Goal: Check status

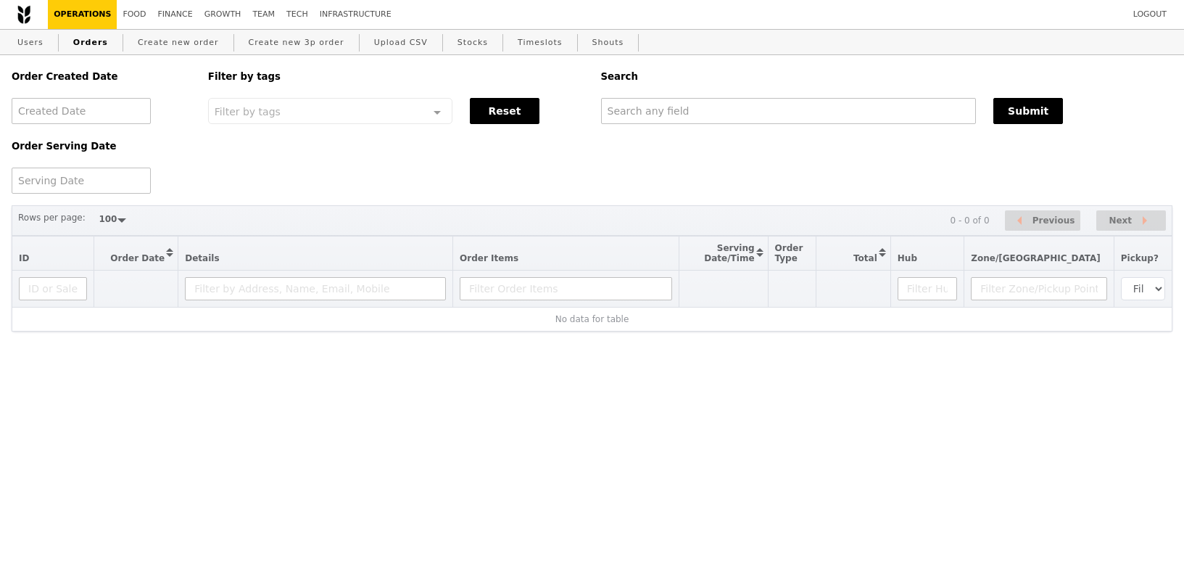
select select "100"
click at [660, 110] on input "text" at bounding box center [789, 111] width 376 height 26
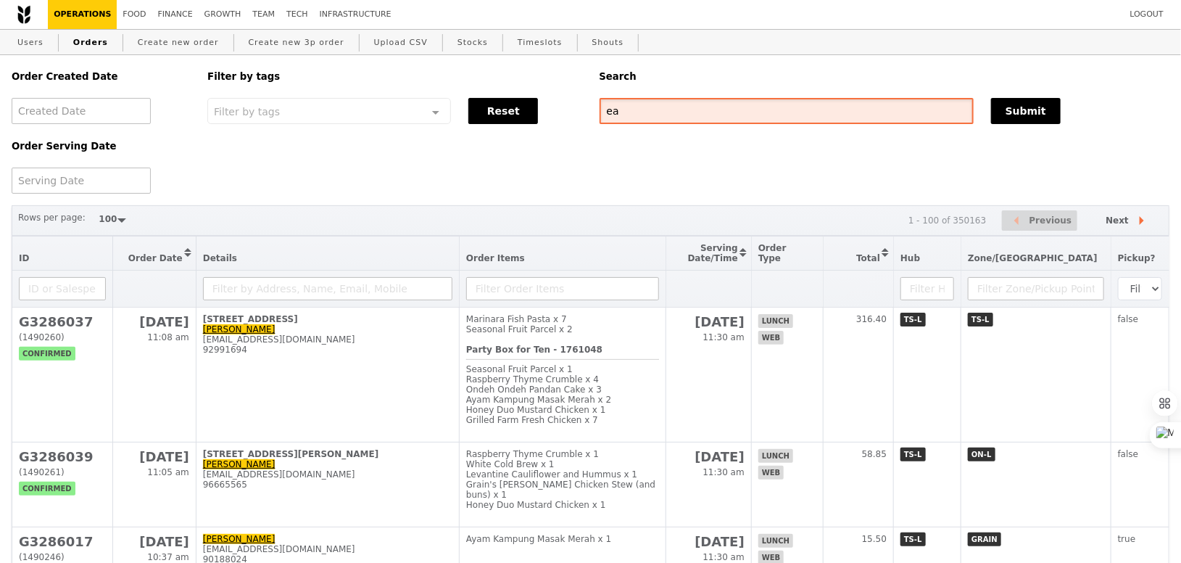
type input "e"
type input "recordedfuture"
click at [1037, 115] on button "Submit" at bounding box center [1026, 111] width 70 height 26
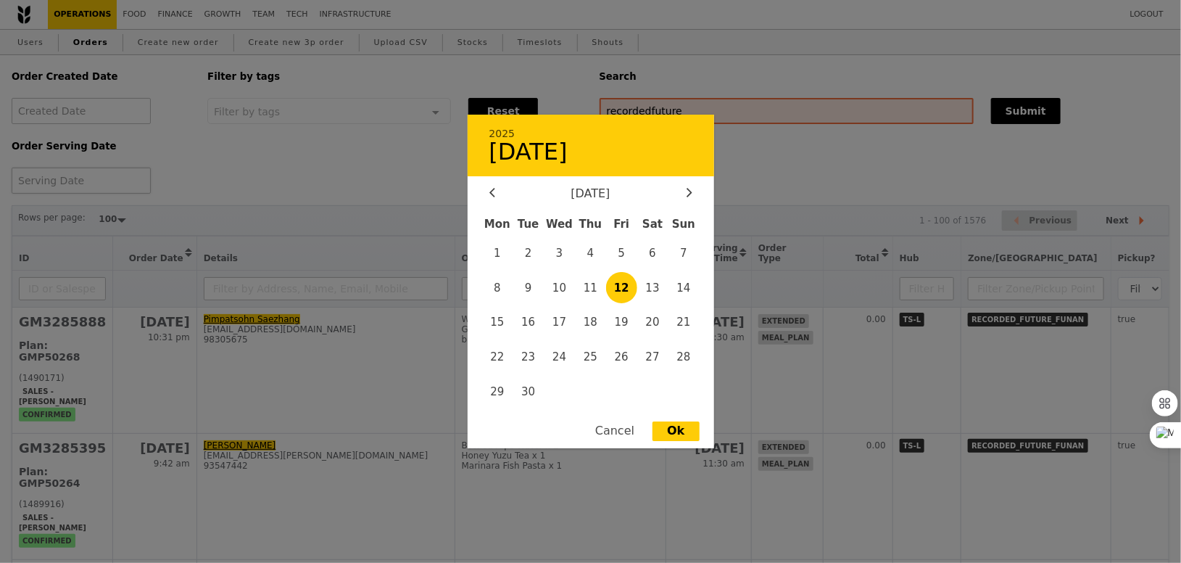
click at [91, 182] on div "2025 [DATE] [DATE] Mon Tue Wed Thu Fri Sat Sun 1 2 3 4 5 6 7 8 9 10 11 12 13 14…" at bounding box center [81, 180] width 139 height 26
click at [623, 289] on span "12" at bounding box center [621, 287] width 31 height 31
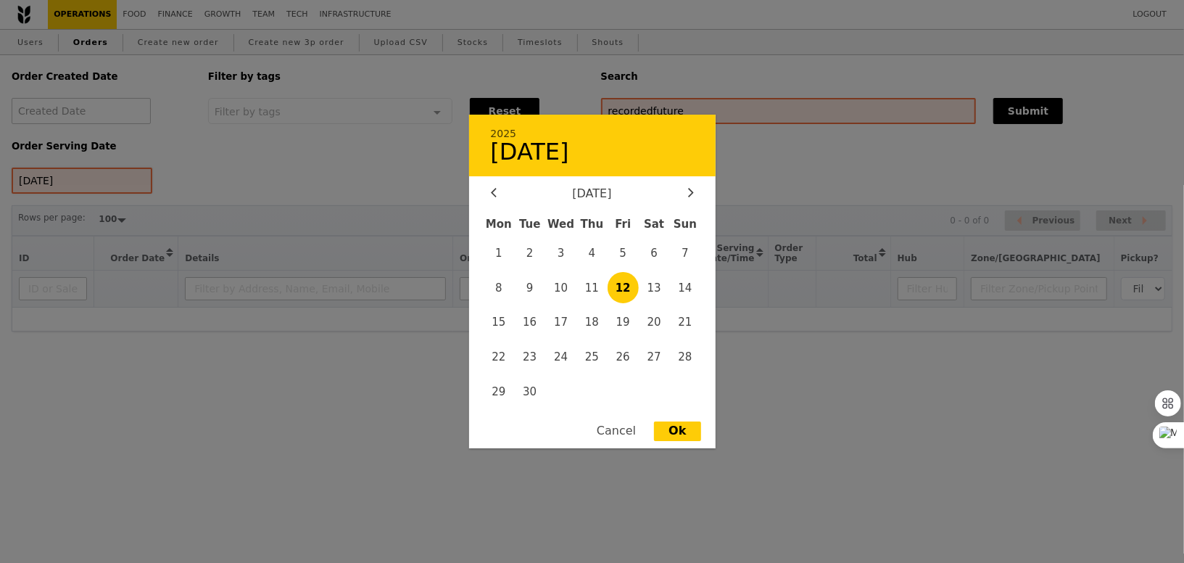
click at [76, 187] on div "[DATE] 2025 [DATE] [DATE] Mon Tue Wed Thu Fri Sat Sun 1 2 3 4 5 6 7 8 9 10 11 1…" at bounding box center [82, 180] width 141 height 26
click at [530, 322] on span "16" at bounding box center [529, 322] width 31 height 31
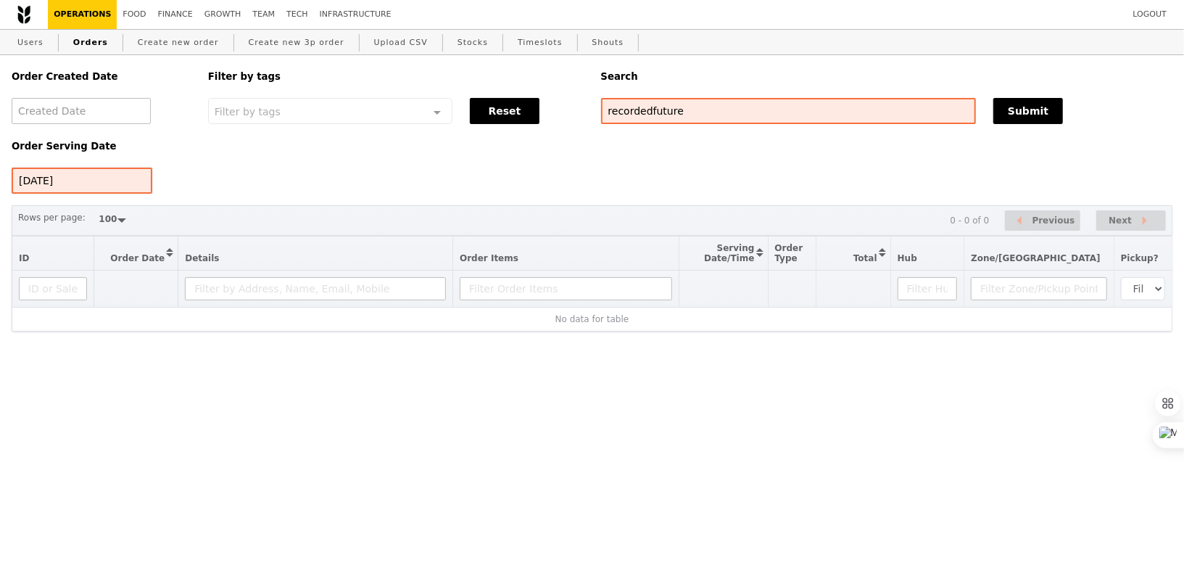
click at [104, 178] on div "[DATE]" at bounding box center [82, 180] width 141 height 26
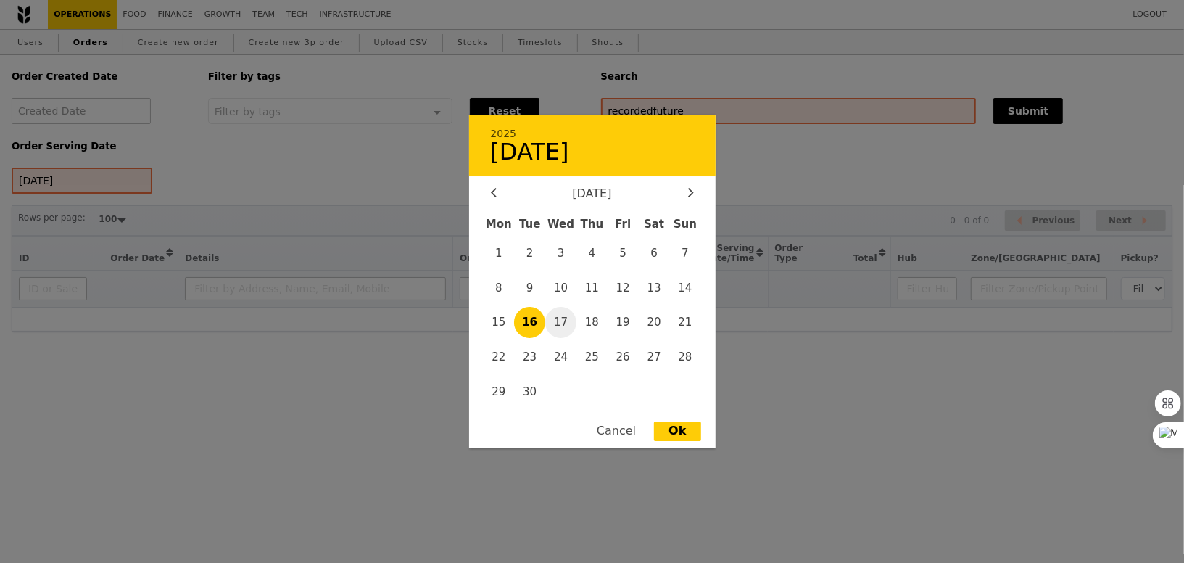
click at [561, 326] on span "17" at bounding box center [560, 322] width 31 height 31
type input "[DATE]"
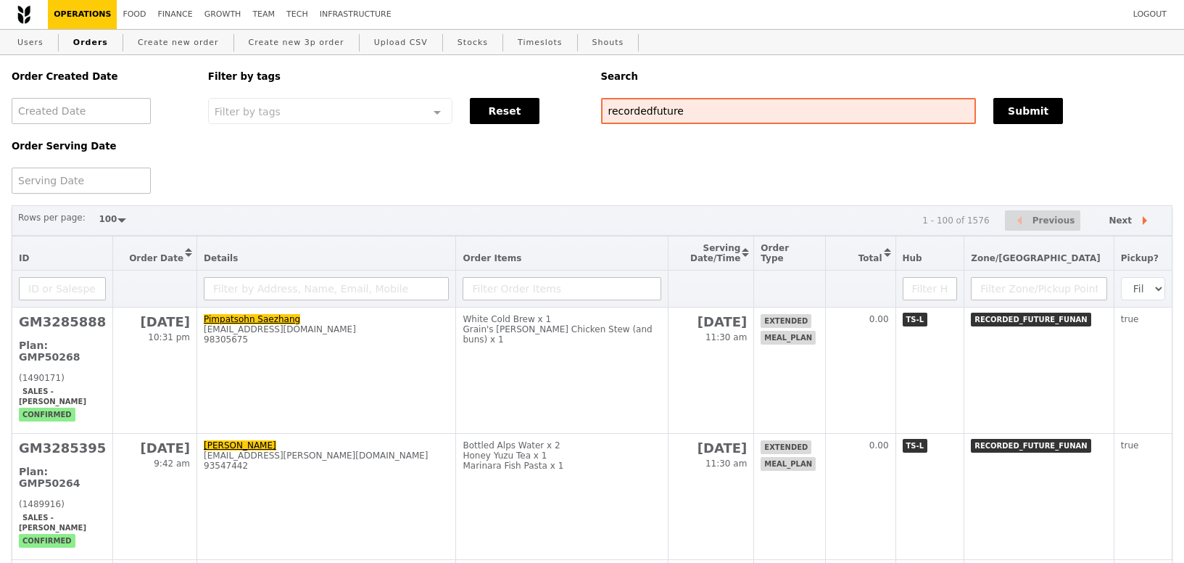
select select "100"
